Goal: Check status: Check status

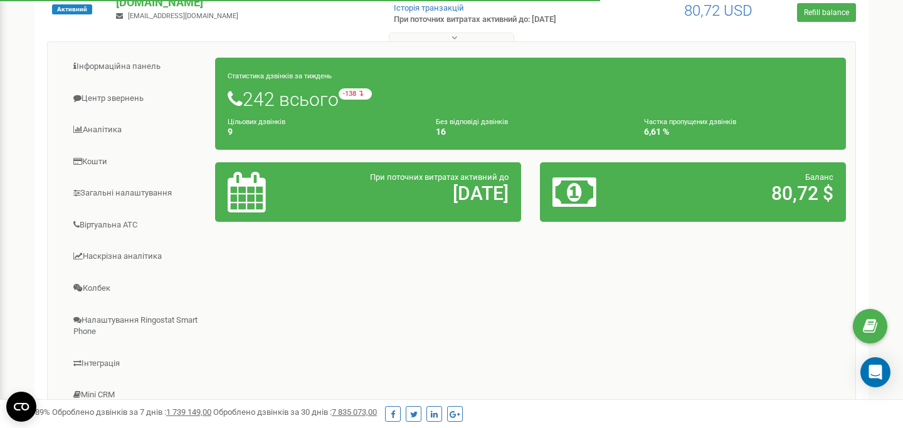
scroll to position [164, 0]
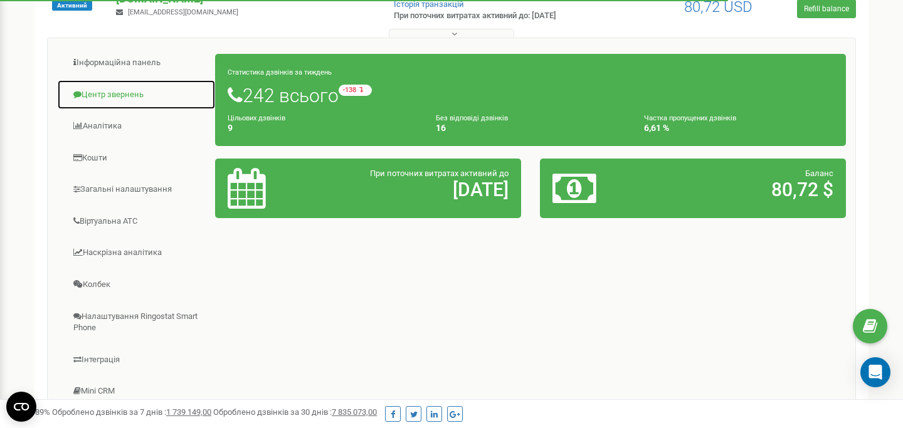
click at [136, 97] on link "Центр звернень" at bounding box center [136, 95] width 159 height 31
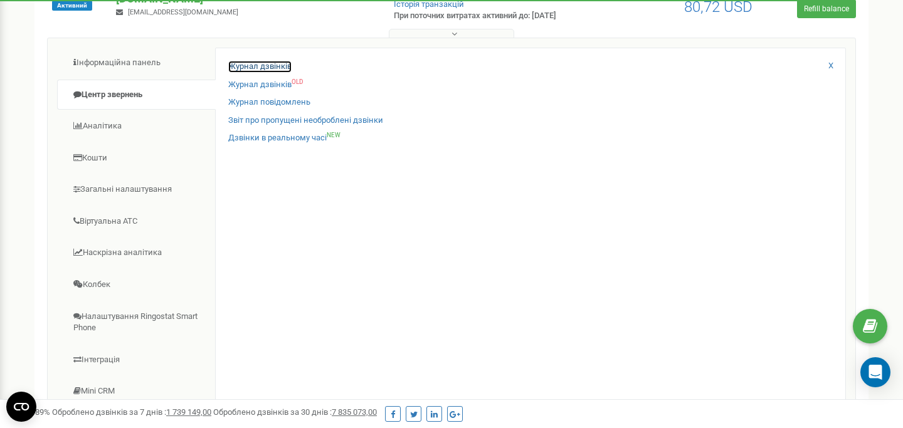
click at [274, 63] on link "Журнал дзвінків" at bounding box center [259, 67] width 63 height 12
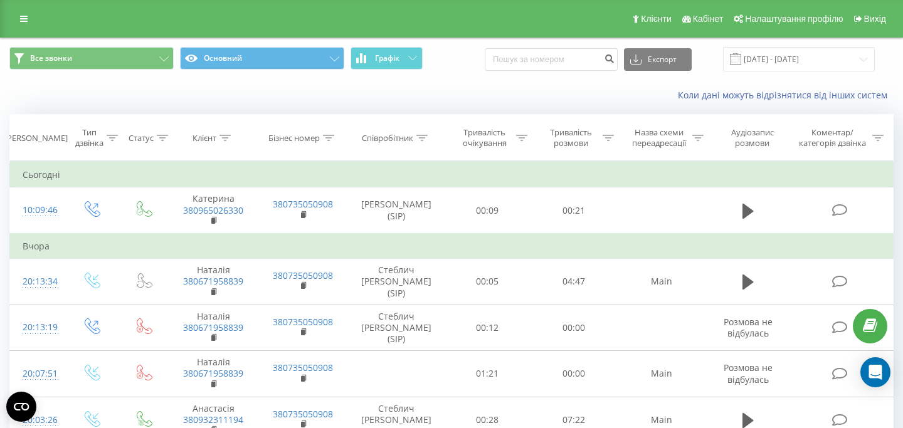
click at [488, 76] on div "Все звонки Основний Графік Експорт .csv .xls .xlsx [DATE] - [DATE]" at bounding box center [451, 59] width 901 height 42
